Goal: Communication & Community: Answer question/provide support

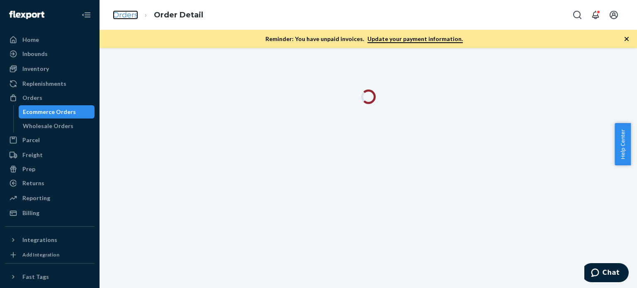
click at [133, 16] on link "Orders" at bounding box center [125, 14] width 25 height 9
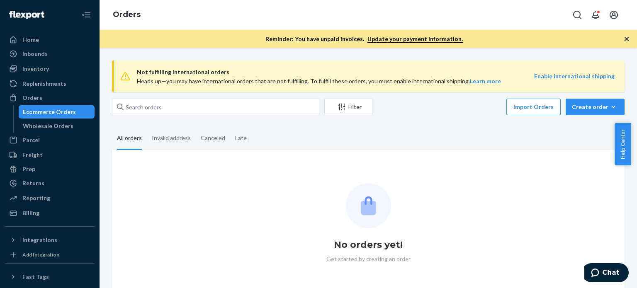
click at [176, 62] on div "Not fulfilling international orders Heads up—you may have international orders …" at bounding box center [368, 77] width 513 height 32
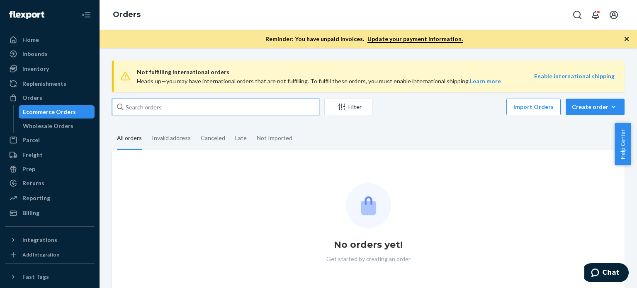
click at [152, 113] on input "text" at bounding box center [215, 107] width 207 height 17
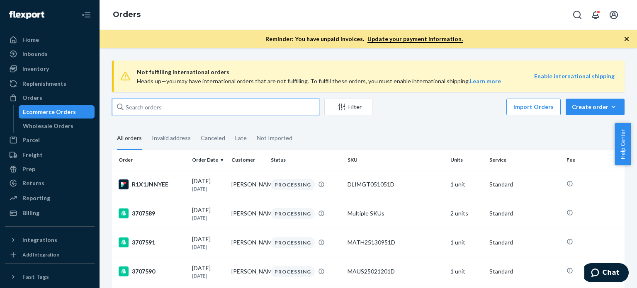
paste input "3707432"
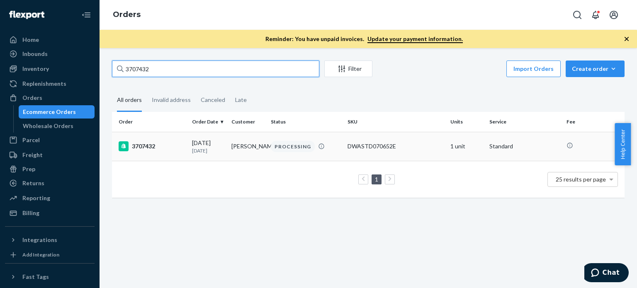
type input "3707432"
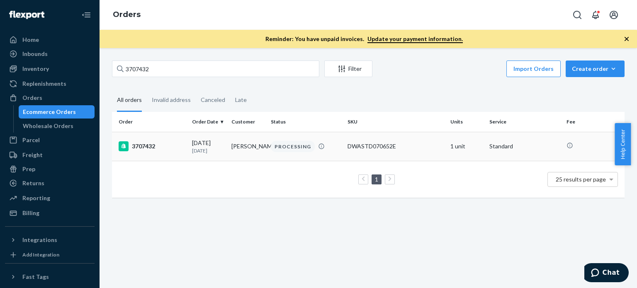
click at [144, 148] on div "3707432" at bounding box center [152, 146] width 67 height 10
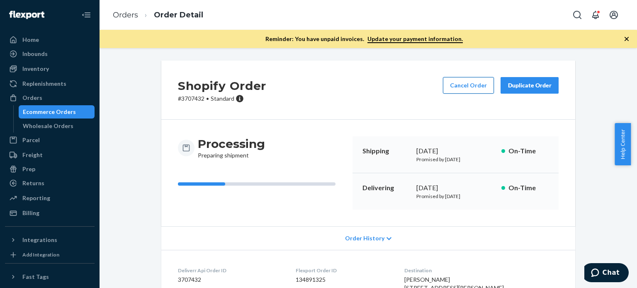
click at [452, 87] on button "Cancel Order" at bounding box center [468, 85] width 51 height 17
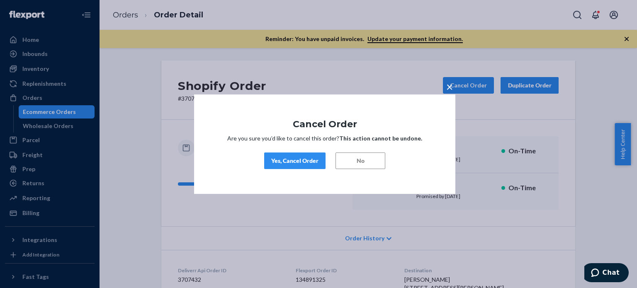
click at [295, 157] on div "Yes, Cancel Order" at bounding box center [294, 161] width 47 height 8
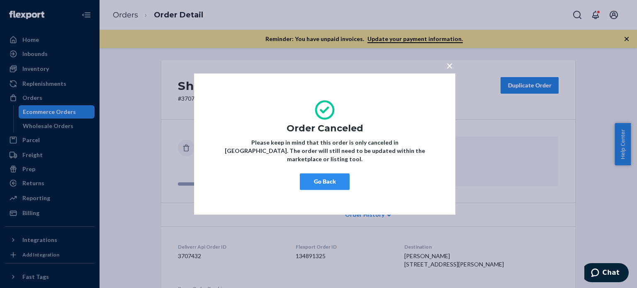
click at [331, 176] on button "Go Back" at bounding box center [325, 181] width 50 height 17
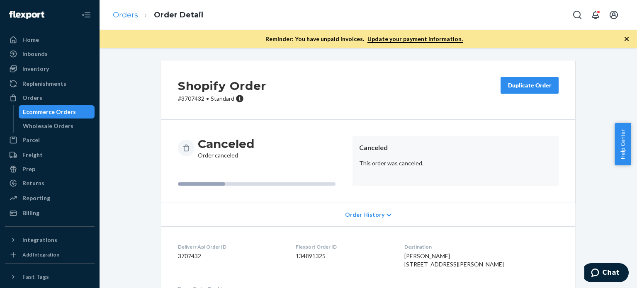
click at [132, 20] on li "Orders" at bounding box center [125, 15] width 25 height 11
click at [135, 17] on link "Orders" at bounding box center [125, 14] width 25 height 9
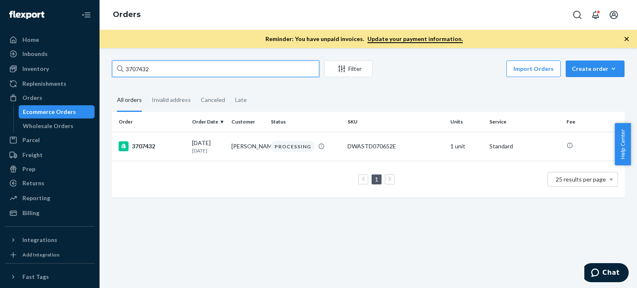
drag, startPoint x: 190, startPoint y: 70, endPoint x: 84, endPoint y: 61, distance: 106.2
click at [84, 61] on div "Home Inbounds Shipping Plans Problems Inventory Products Replenishments Orders …" at bounding box center [318, 144] width 637 height 288
paste input "366"
type input "3707366"
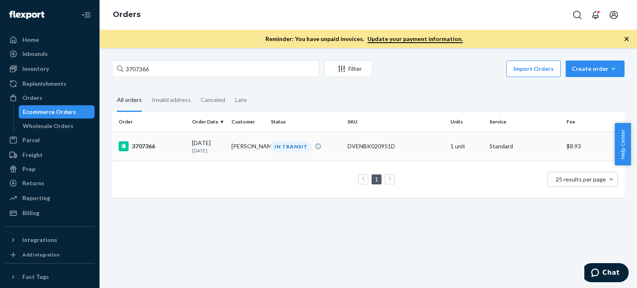
click at [154, 145] on div "3707366" at bounding box center [152, 146] width 67 height 10
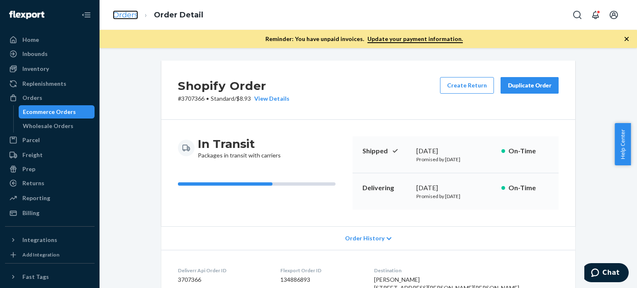
click at [126, 15] on link "Orders" at bounding box center [125, 14] width 25 height 9
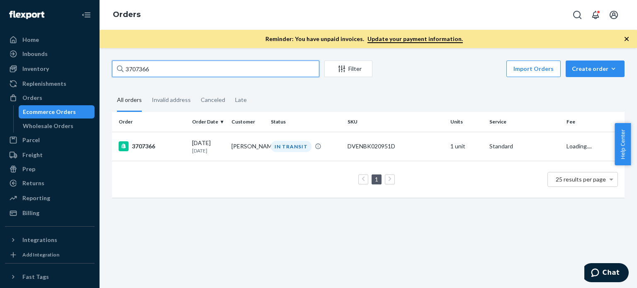
drag, startPoint x: 205, startPoint y: 63, endPoint x: 94, endPoint y: 63, distance: 110.8
click at [94, 63] on div "Home Inbounds Shipping Plans Problems Inventory Products Replenishments Orders …" at bounding box center [318, 144] width 637 height 288
paste input "3922"
type input "3703922"
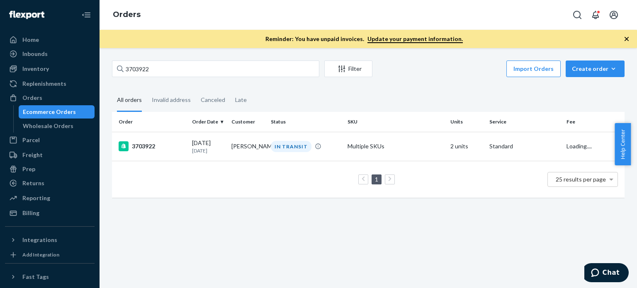
click at [146, 149] on div "3703922" at bounding box center [152, 146] width 67 height 10
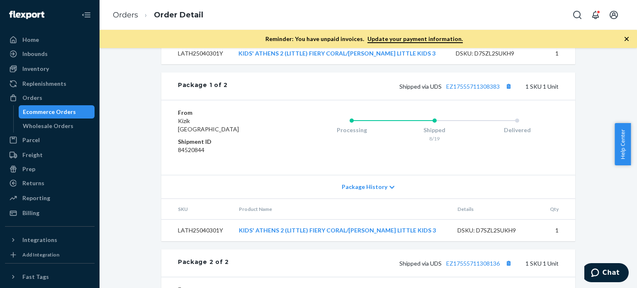
scroll to position [300, 0]
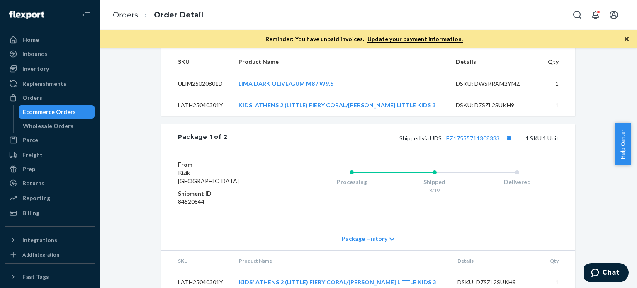
click at [459, 144] on div "Shipped via UDS EZ17555711308383 1 SKU 1 Unit" at bounding box center [393, 138] width 331 height 11
click at [461, 142] on link "EZ17555711308383" at bounding box center [473, 138] width 54 height 7
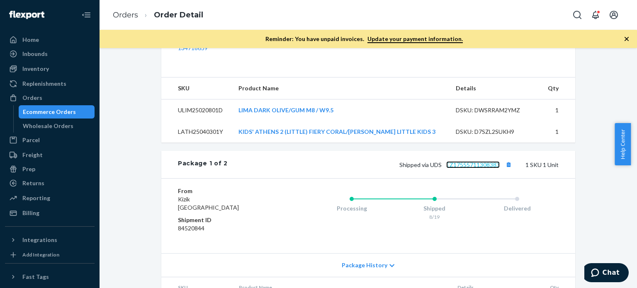
scroll to position [217, 0]
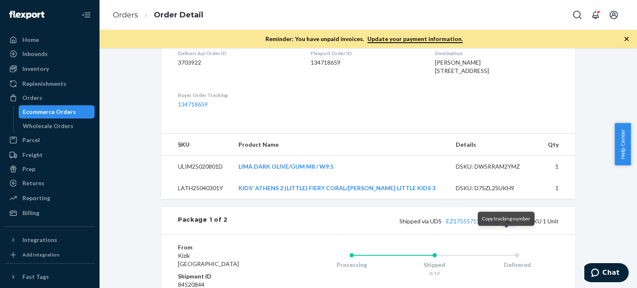
click at [506, 227] on button "Copy tracking number" at bounding box center [508, 221] width 11 height 11
click at [617, 271] on span "Chat" at bounding box center [611, 272] width 17 height 7
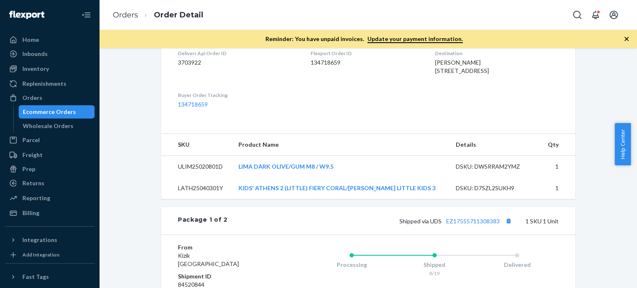
scroll to position [0, 0]
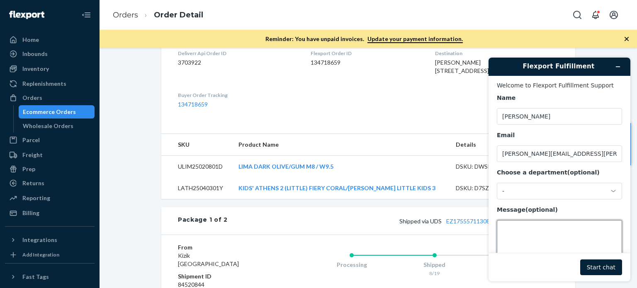
click at [554, 251] on textarea "Message (optional)" at bounding box center [559, 243] width 125 height 46
click at [549, 240] on textarea "Message (optional)" at bounding box center [559, 243] width 125 height 46
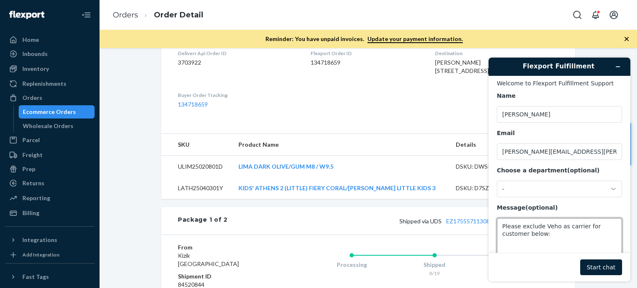
scroll to position [10, 0]
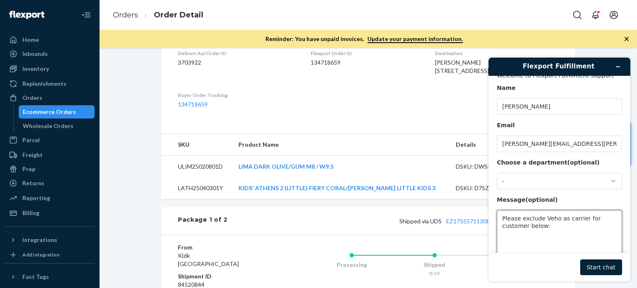
click at [532, 237] on textarea "Please exclude Veho as carrier for customer below:" at bounding box center [559, 233] width 125 height 46
click at [522, 244] on textarea "Please exclude Veho as carrier for customer below:" at bounding box center [559, 233] width 125 height 46
paste textarea "[PERSON_NAME] [STREET_ADDRESS][PERSON_NAME]"
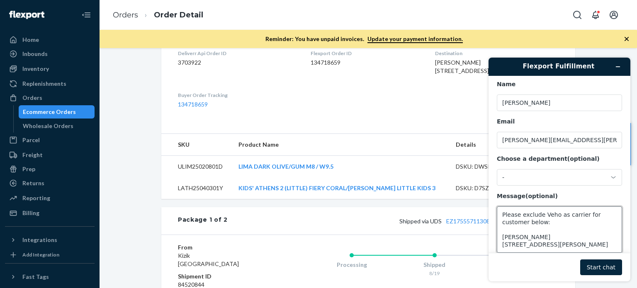
type textarea "Please exclude Veho as carrier for customer below: [PERSON_NAME] [STREET_ADDRES…"
click at [603, 263] on button "Start chat" at bounding box center [602, 268] width 42 height 16
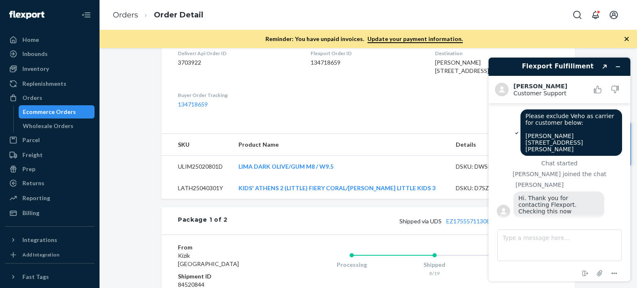
scroll to position [0, 0]
click at [134, 17] on link "Orders" at bounding box center [125, 14] width 25 height 9
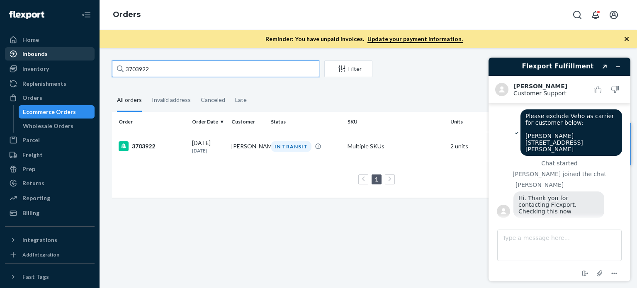
drag, startPoint x: 183, startPoint y: 71, endPoint x: 54, endPoint y: 57, distance: 130.2
click at [54, 57] on div "Home Inbounds Shipping Plans Problems Inventory Products Replenishments Orders …" at bounding box center [318, 144] width 637 height 288
paste input "690860"
type input "3690860"
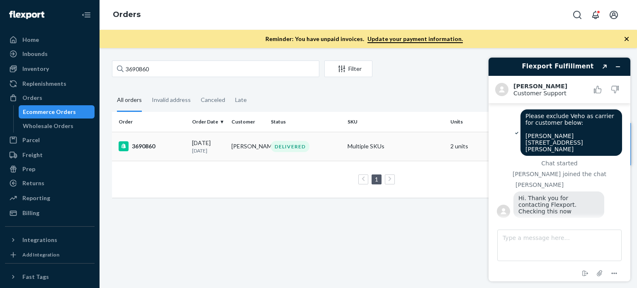
click at [141, 145] on div "3690860" at bounding box center [152, 146] width 67 height 10
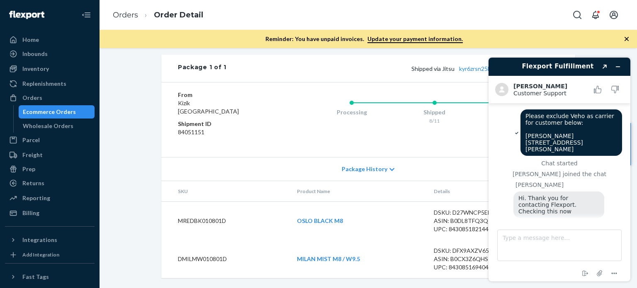
scroll to position [27, 0]
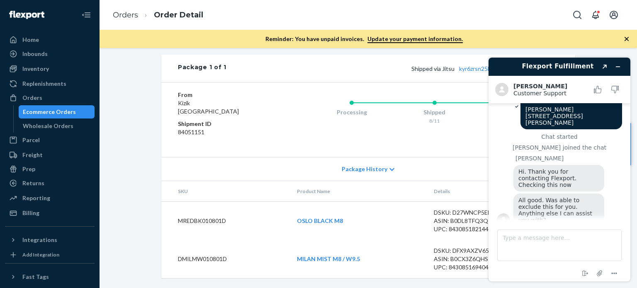
click at [557, 222] on footer "Type a message here... End chat Attach file Options" at bounding box center [560, 250] width 142 height 61
click at [542, 241] on textarea "Type a message here..." at bounding box center [560, 246] width 124 height 32
type textarea "That is all for now, [PERSON_NAME]. Thank you!"
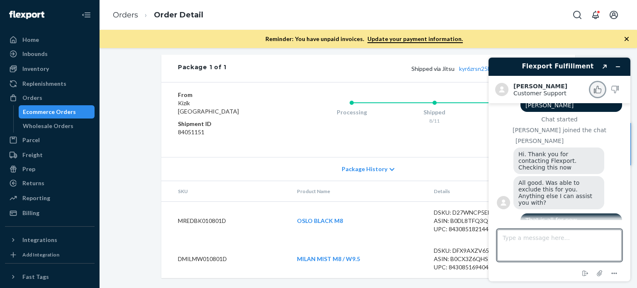
click at [594, 85] on button "Rate this chat as good" at bounding box center [597, 89] width 17 height 17
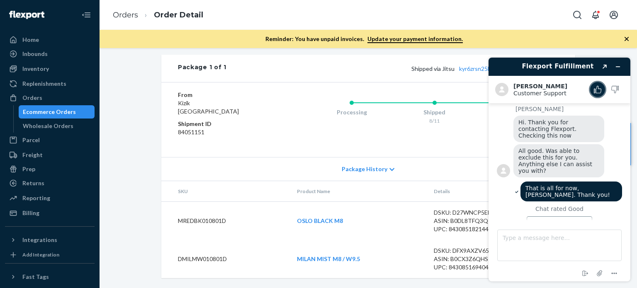
scroll to position [76, 0]
click at [588, 271] on icon "End chat" at bounding box center [586, 274] width 10 height 10
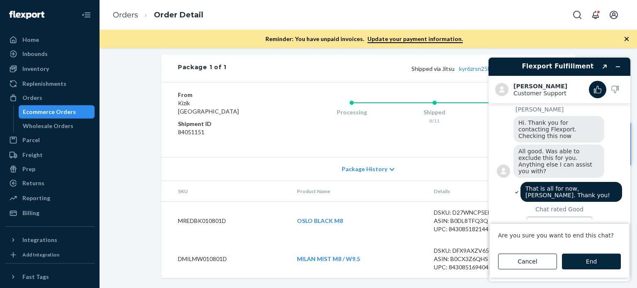
click at [586, 256] on button "End" at bounding box center [591, 262] width 59 height 16
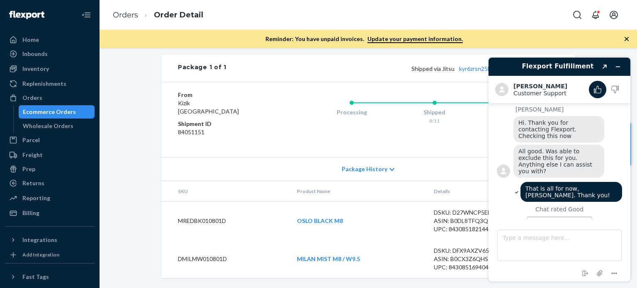
scroll to position [64, 0]
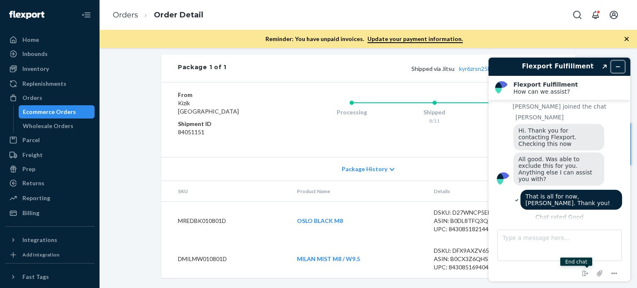
click at [619, 67] on icon "Minimize widget" at bounding box center [619, 67] width 4 height 0
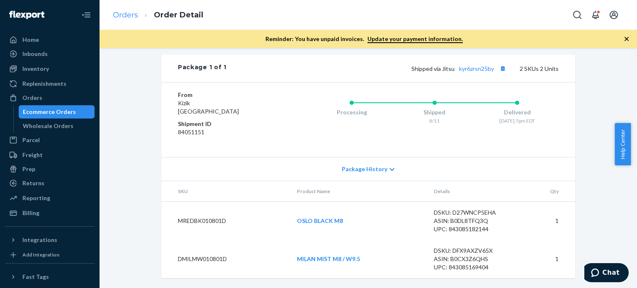
click at [115, 20] on ol "Orders Order Detail" at bounding box center [158, 15] width 104 height 24
click at [121, 16] on link "Orders" at bounding box center [125, 14] width 25 height 9
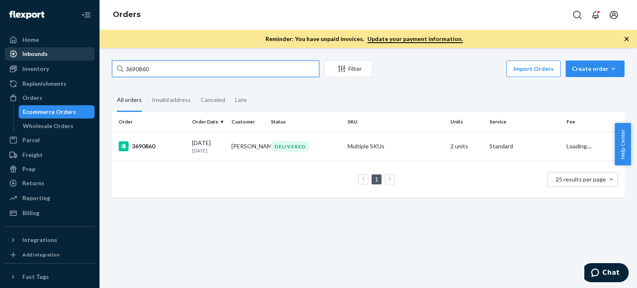
drag, startPoint x: 204, startPoint y: 71, endPoint x: 33, endPoint y: 47, distance: 172.6
click at [33, 47] on div "Home Inbounds Shipping Plans Problems Inventory Products Replenishments Orders …" at bounding box center [318, 144] width 637 height 288
paste input "707863"
type input "3707863"
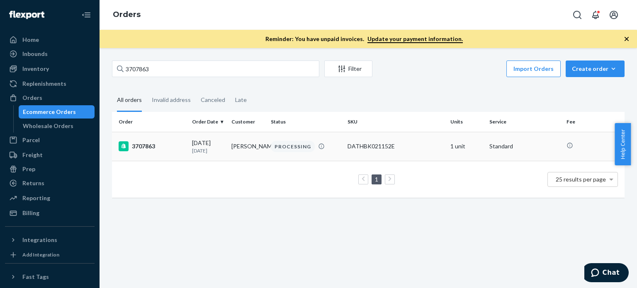
click at [149, 153] on td "3707863" at bounding box center [150, 146] width 77 height 29
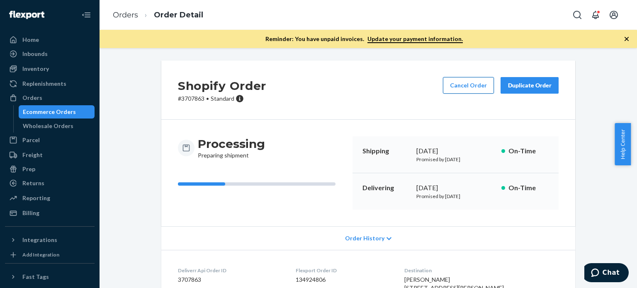
click at [452, 93] on div "Cancel Order Duplicate Order" at bounding box center [501, 90] width 122 height 26
click at [453, 91] on button "Cancel Order" at bounding box center [468, 85] width 51 height 17
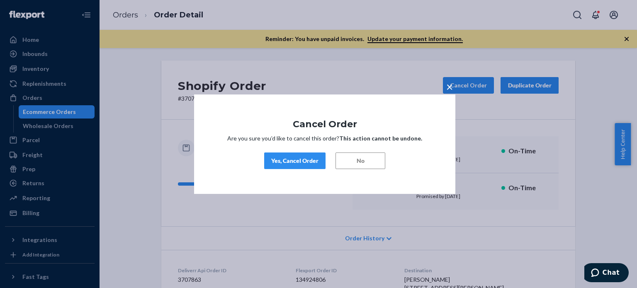
click at [270, 159] on button "Yes, Cancel Order" at bounding box center [294, 161] width 61 height 17
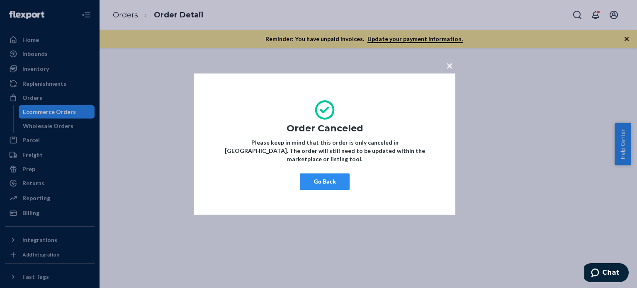
click at [314, 173] on button "Go Back" at bounding box center [325, 181] width 50 height 17
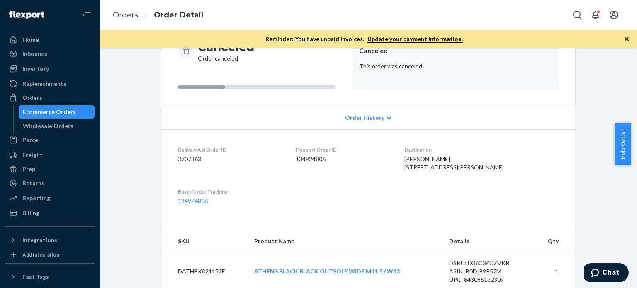
scroll to position [84, 0]
